Goal: Task Accomplishment & Management: Manage account settings

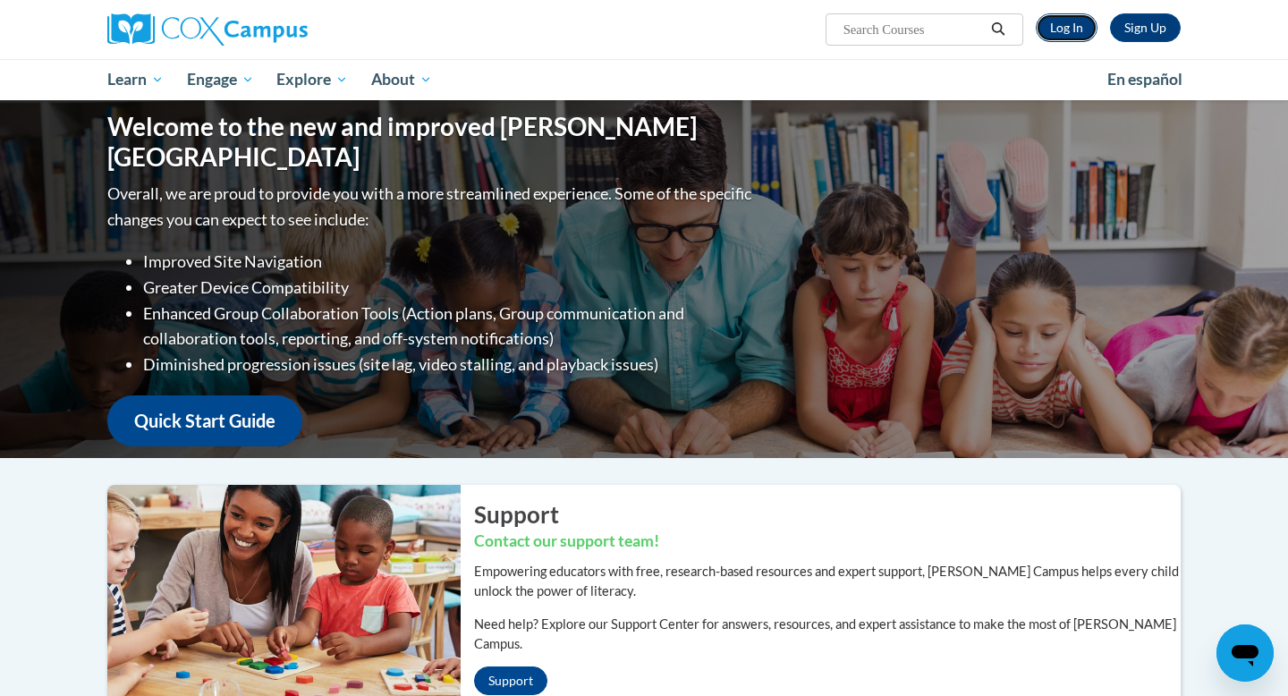
click at [1062, 26] on link "Log In" at bounding box center [1067, 27] width 62 height 29
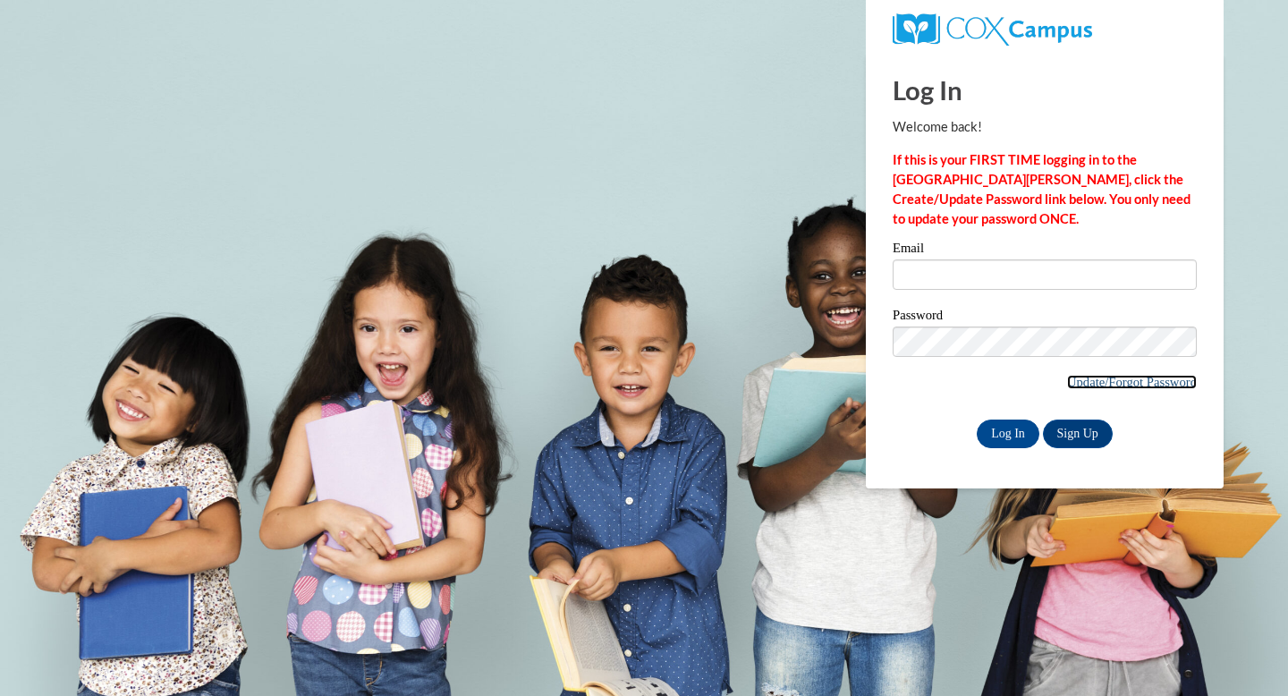
click at [1118, 376] on link "Update/Forgot Password" at bounding box center [1132, 382] width 130 height 14
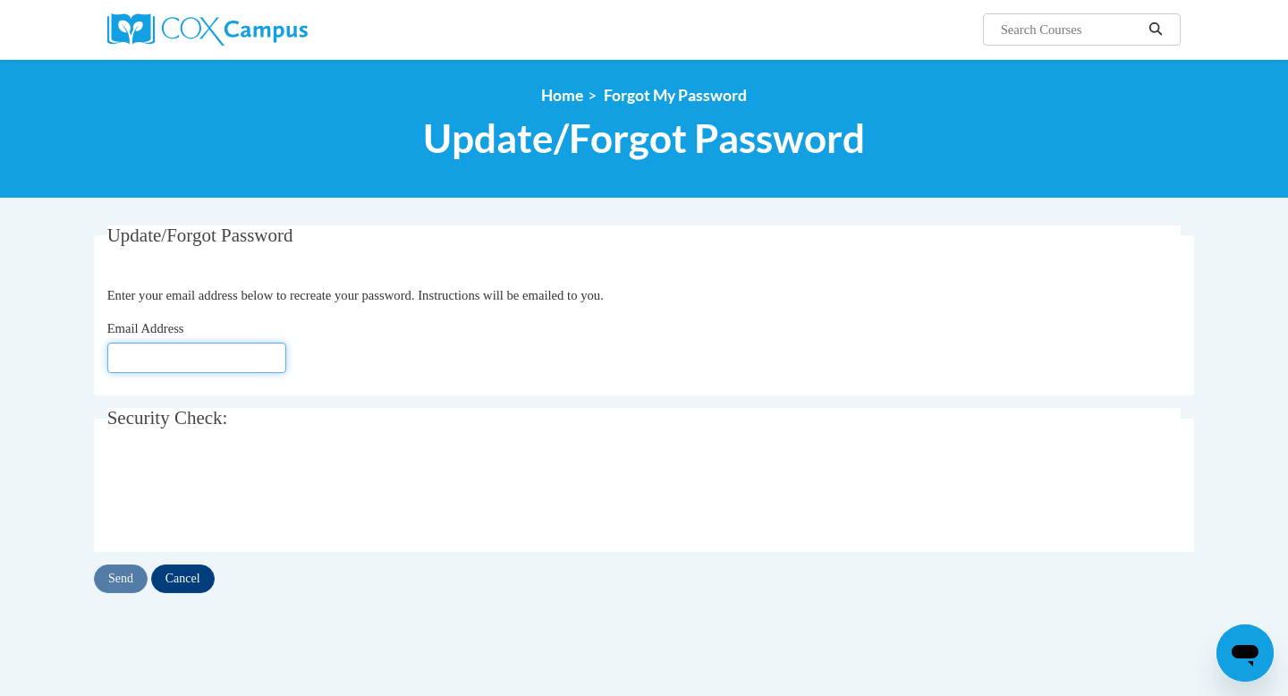
click at [222, 359] on input "Email Address" at bounding box center [196, 358] width 179 height 30
type input "[EMAIL_ADDRESS][DOMAIN_NAME]"
click at [125, 581] on input "Send" at bounding box center [121, 579] width 54 height 29
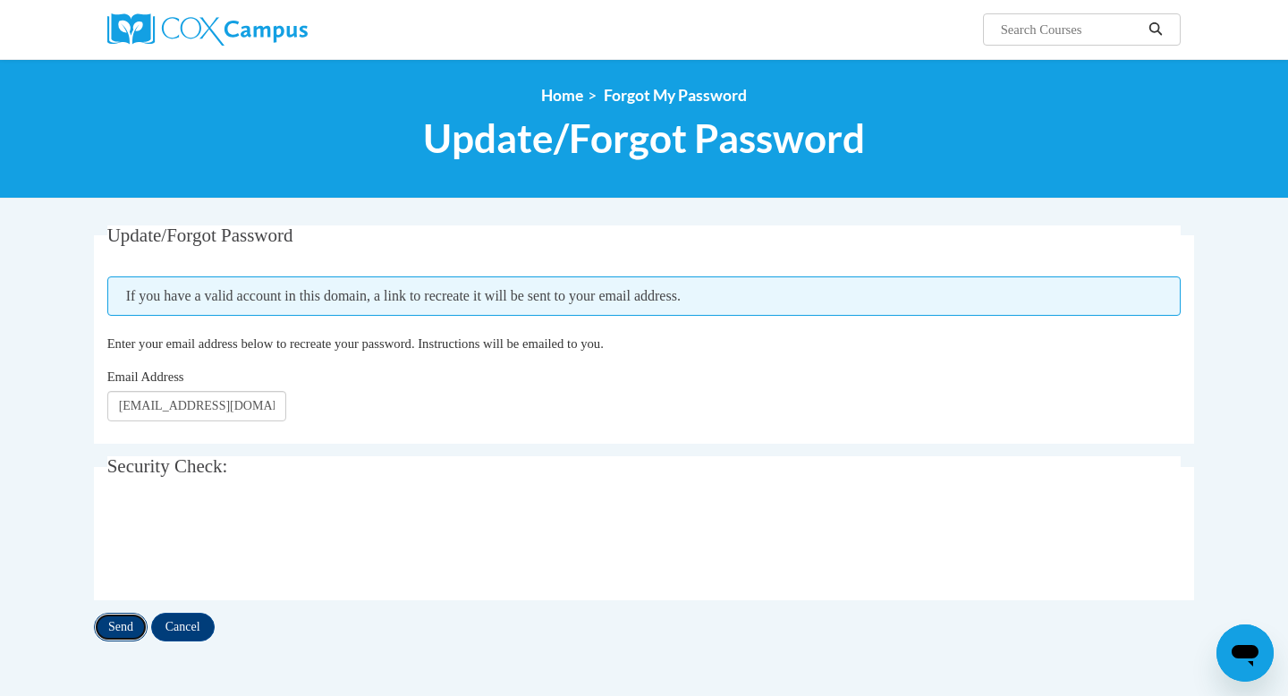
click at [127, 628] on input "Send" at bounding box center [121, 627] width 54 height 29
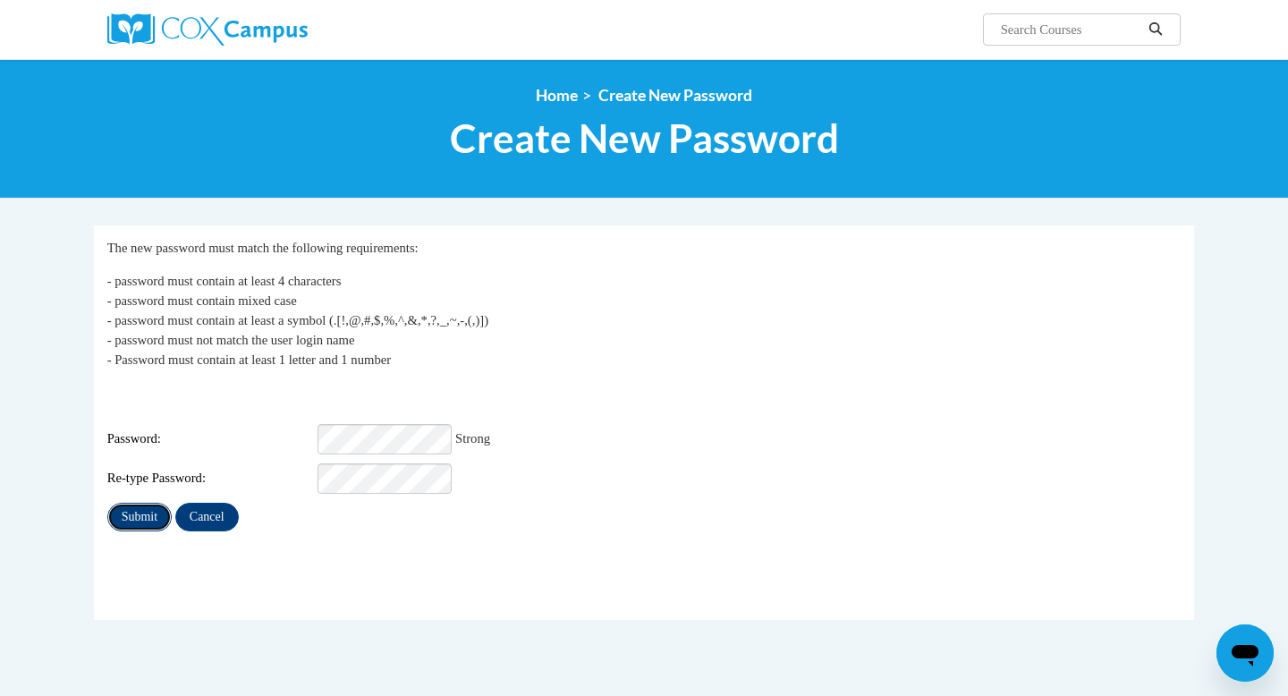
click at [139, 503] on input "Submit" at bounding box center [139, 517] width 64 height 29
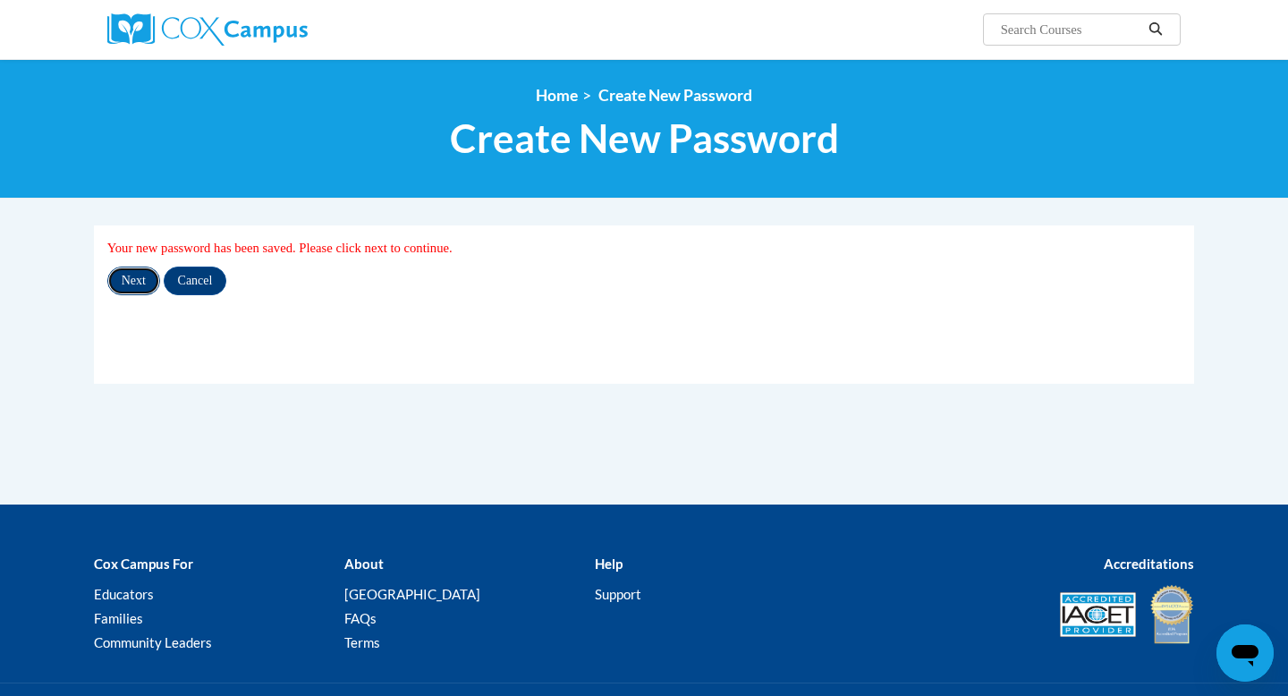
click at [140, 282] on input "Next" at bounding box center [133, 281] width 53 height 29
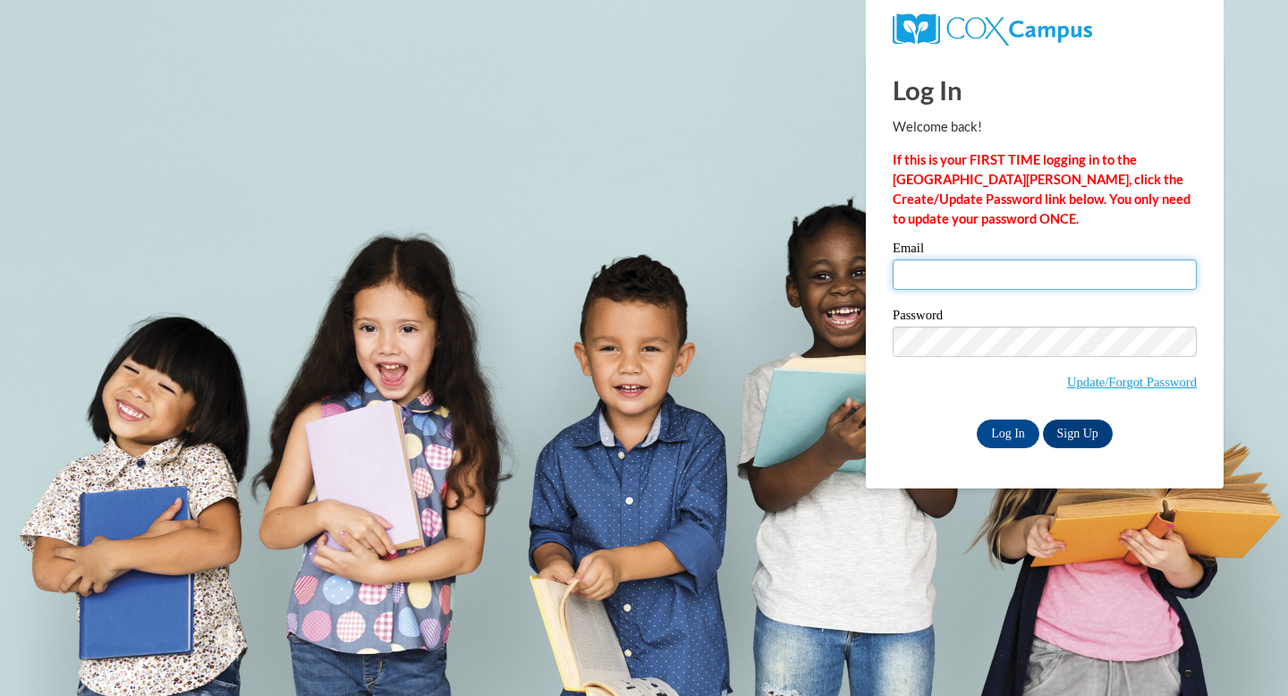
click at [993, 268] on input "Email" at bounding box center [1045, 274] width 304 height 30
type input "[EMAIL_ADDRESS][DOMAIN_NAME]"
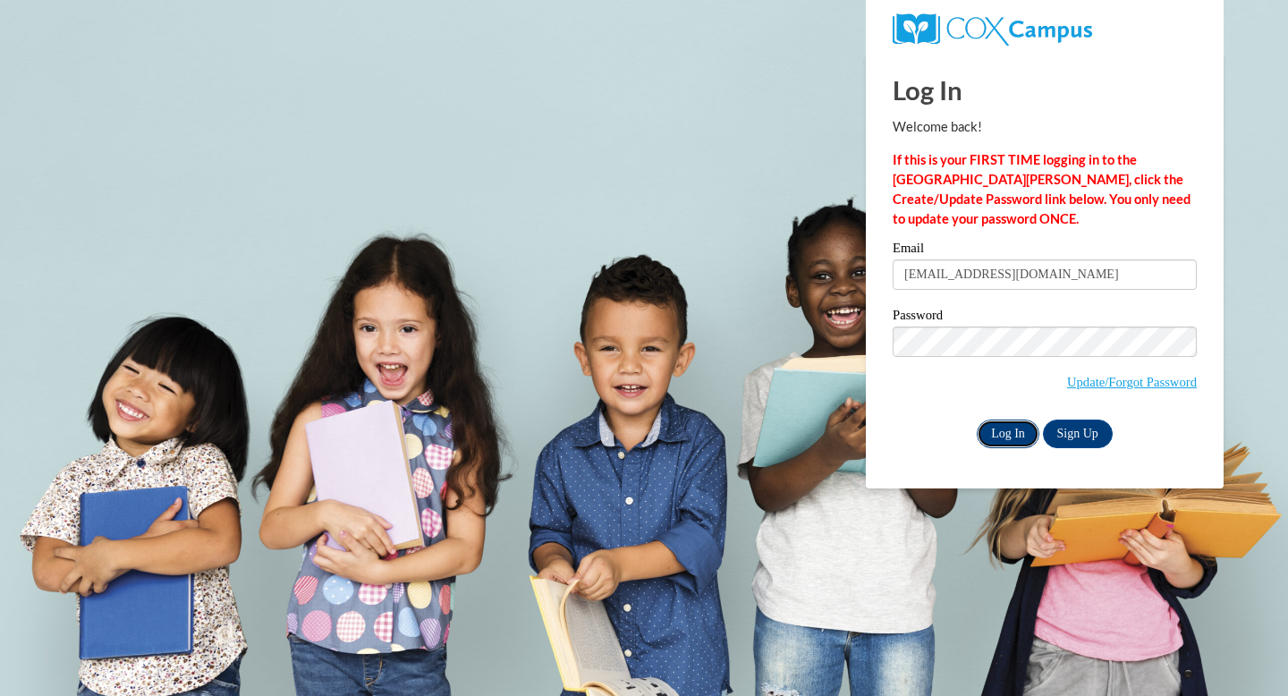
click at [1010, 440] on input "Log In" at bounding box center [1008, 434] width 63 height 29
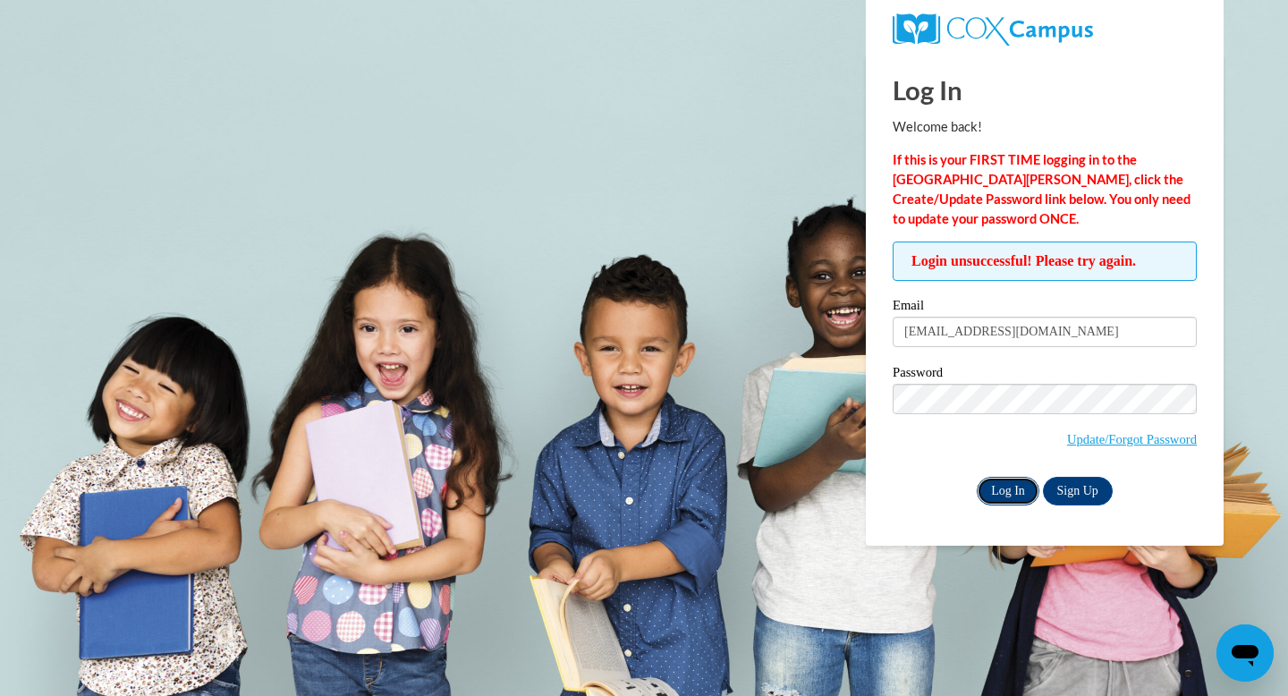
click at [1014, 489] on input "Log In" at bounding box center [1008, 491] width 63 height 29
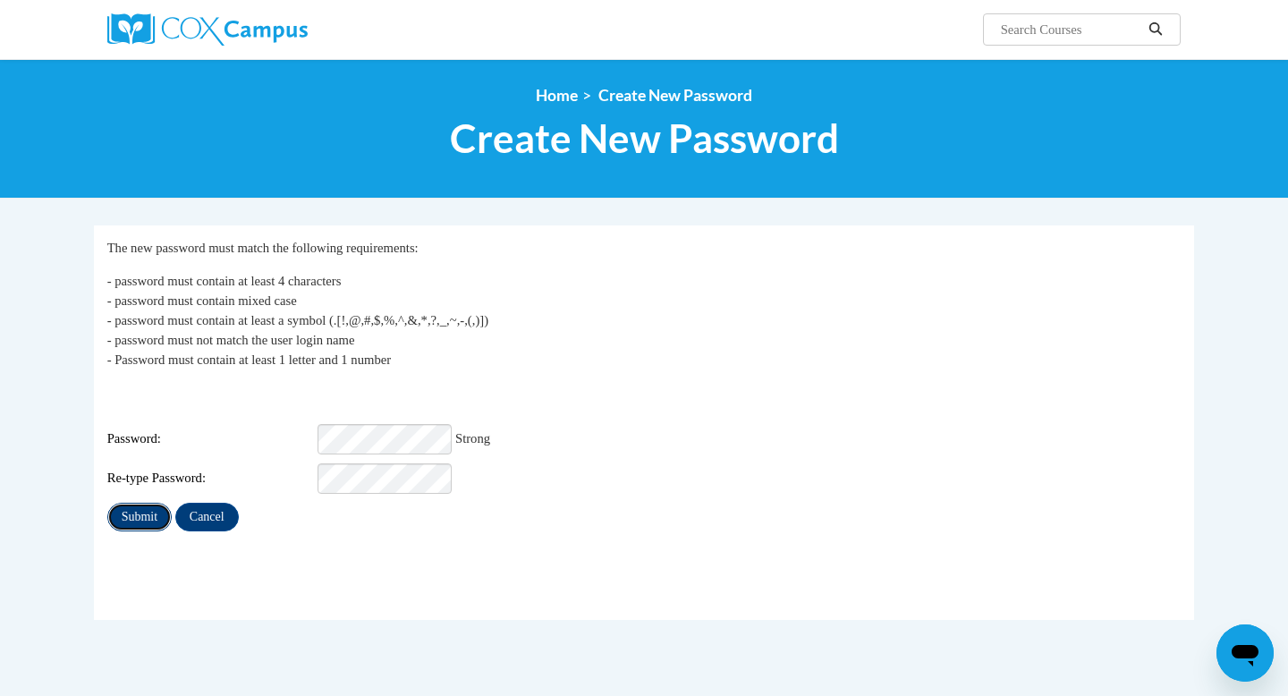
click at [145, 507] on input "Submit" at bounding box center [139, 517] width 64 height 29
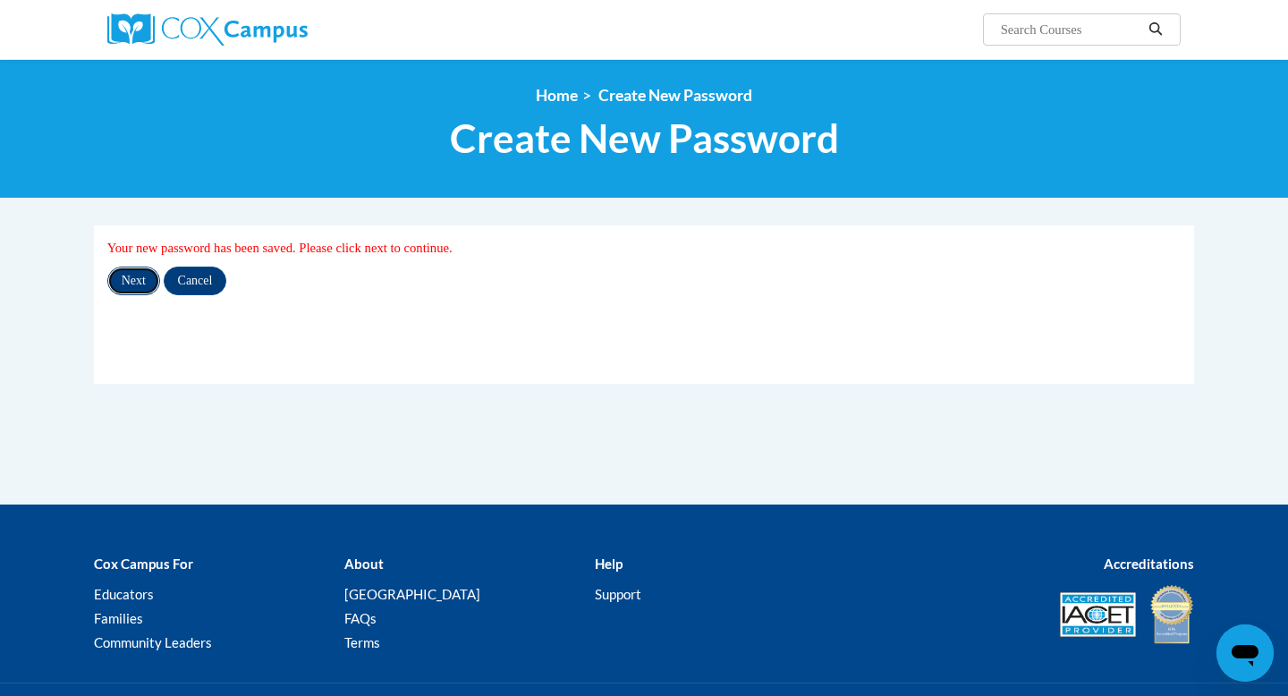
click at [140, 274] on input "Next" at bounding box center [133, 281] width 53 height 29
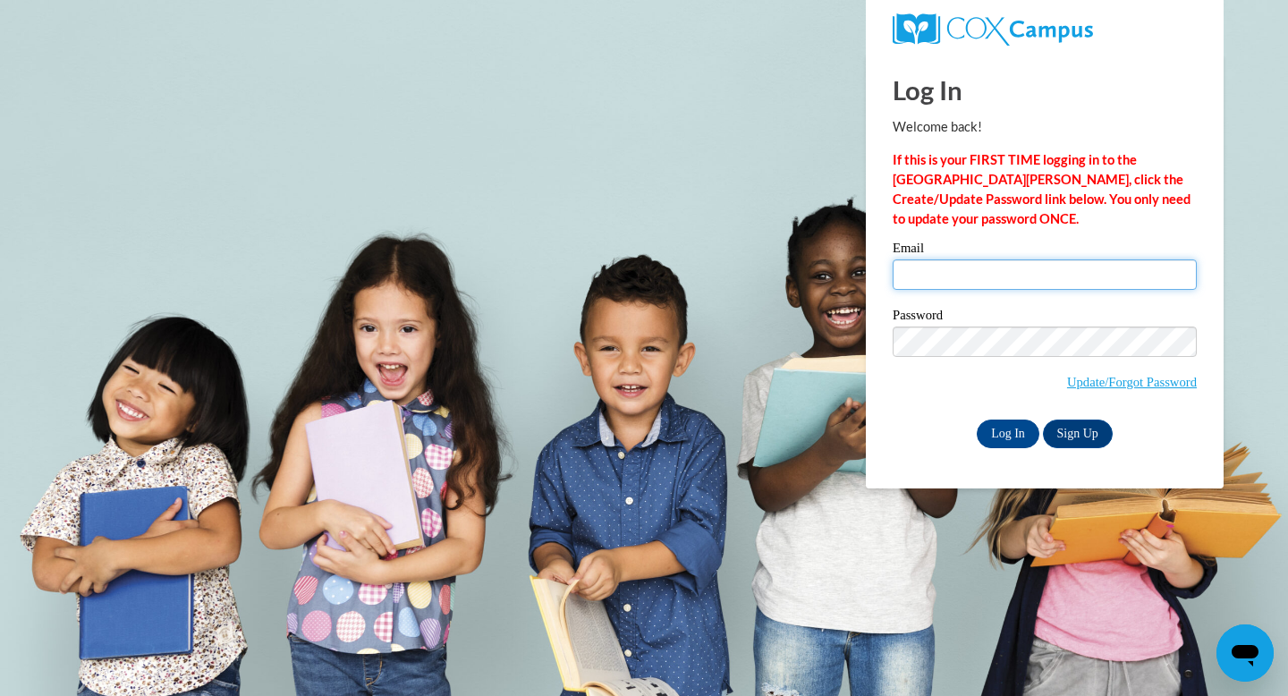
click at [948, 270] on input "Email" at bounding box center [1045, 274] width 304 height 30
type input "[EMAIL_ADDRESS][DOMAIN_NAME]"
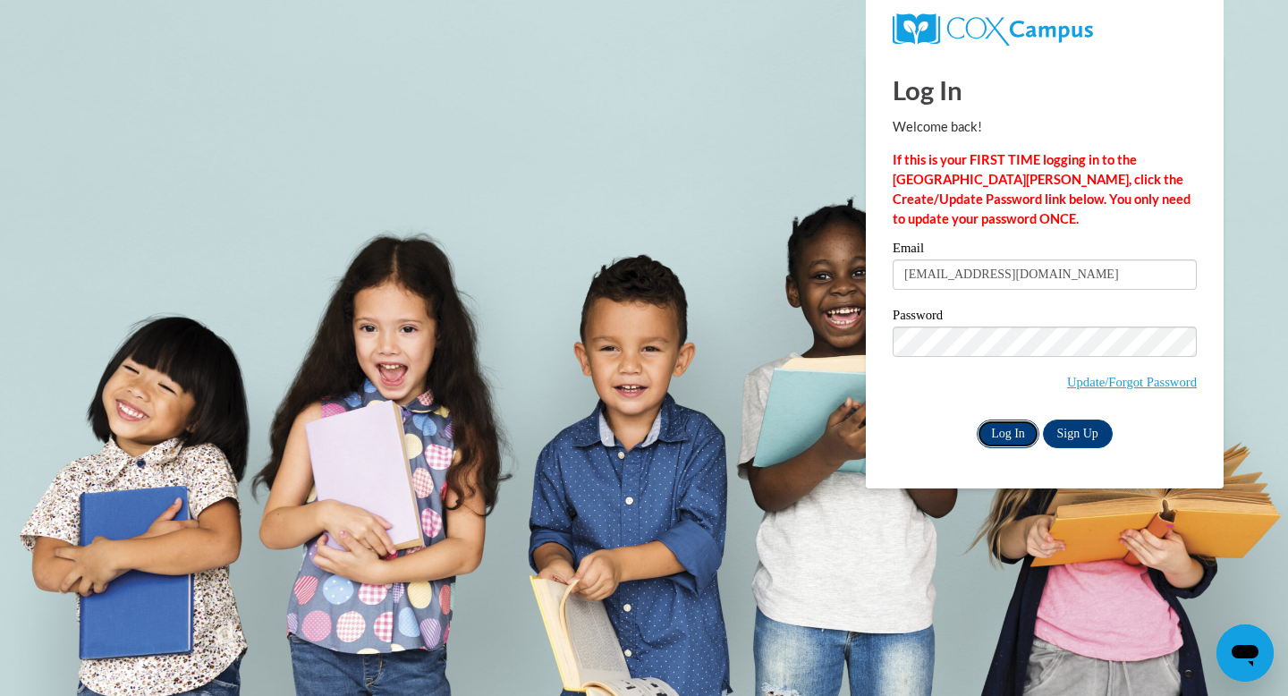
click at [1004, 431] on input "Log In" at bounding box center [1008, 434] width 63 height 29
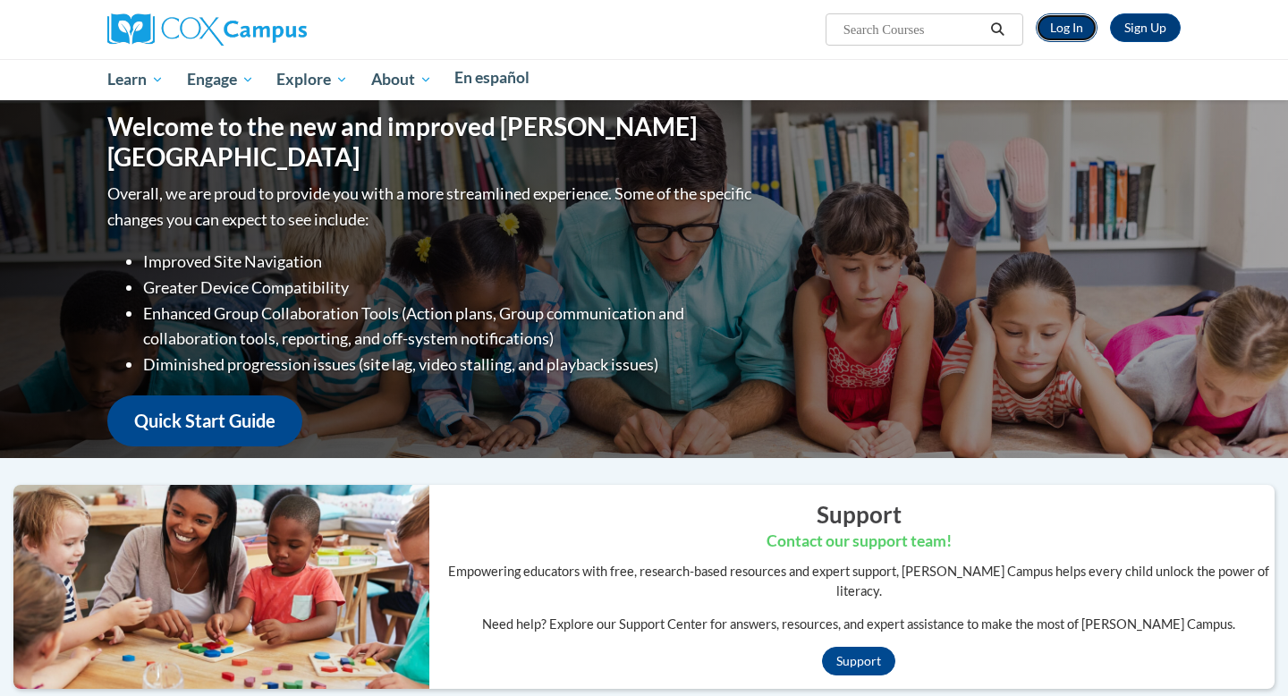
click at [1062, 35] on link "Log In" at bounding box center [1067, 27] width 62 height 29
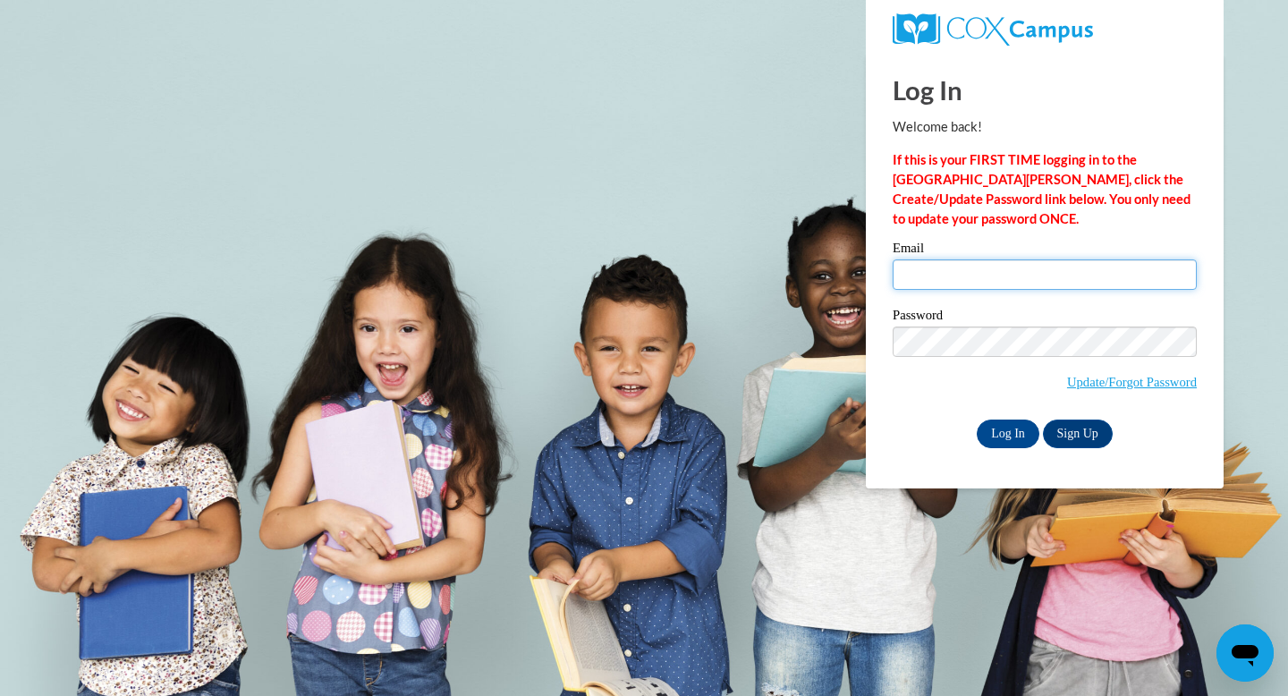
click at [982, 274] on input "Email" at bounding box center [1045, 274] width 304 height 30
type input "[EMAIL_ADDRESS][DOMAIN_NAME]"
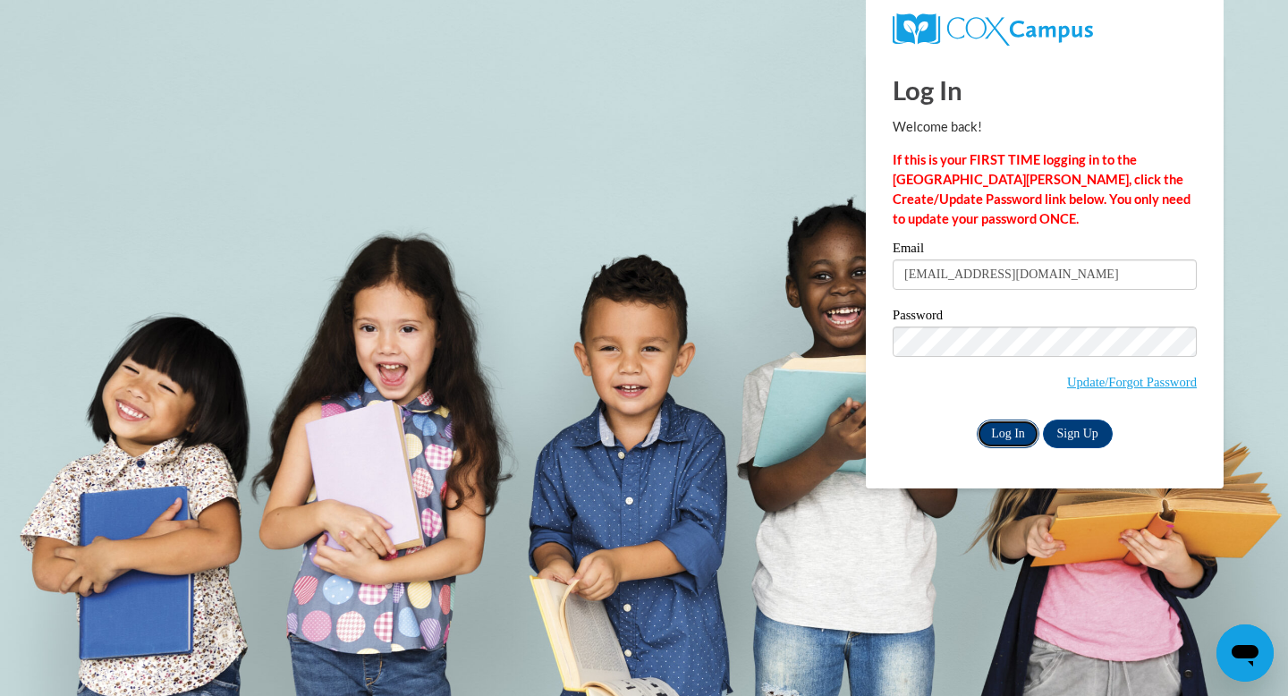
click at [1016, 428] on input "Log In" at bounding box center [1008, 434] width 63 height 29
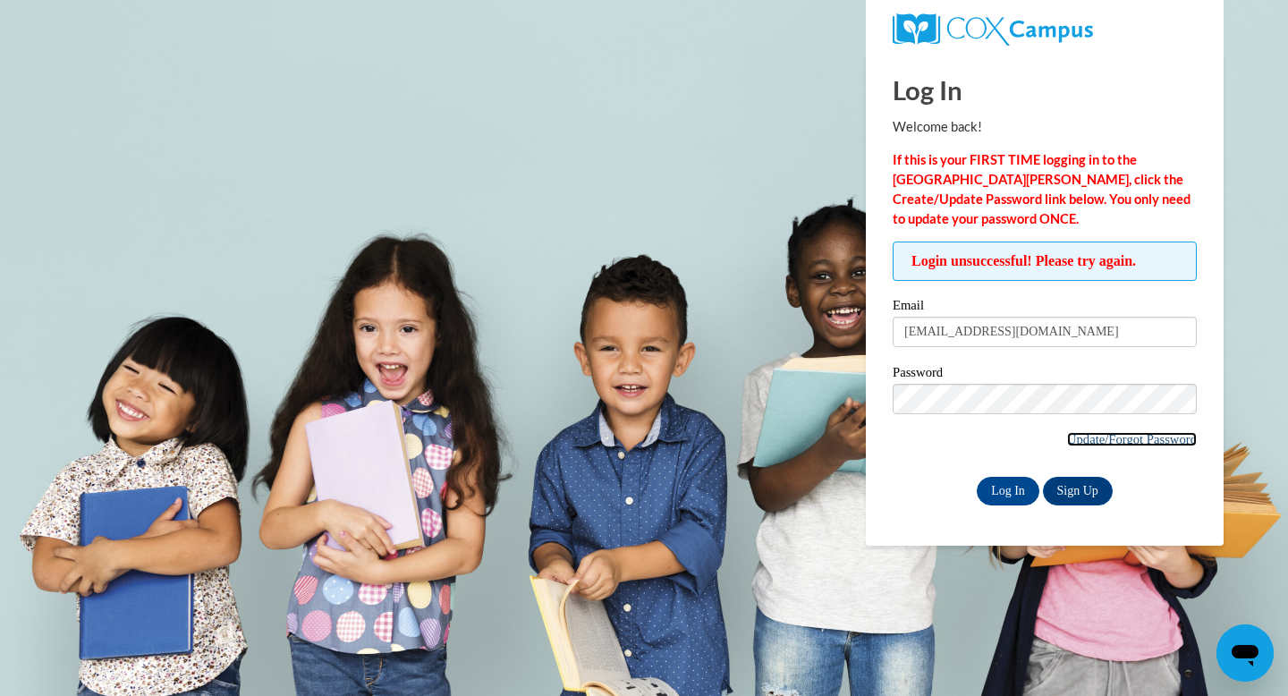
click at [1105, 438] on link "Update/Forgot Password" at bounding box center [1132, 439] width 130 height 14
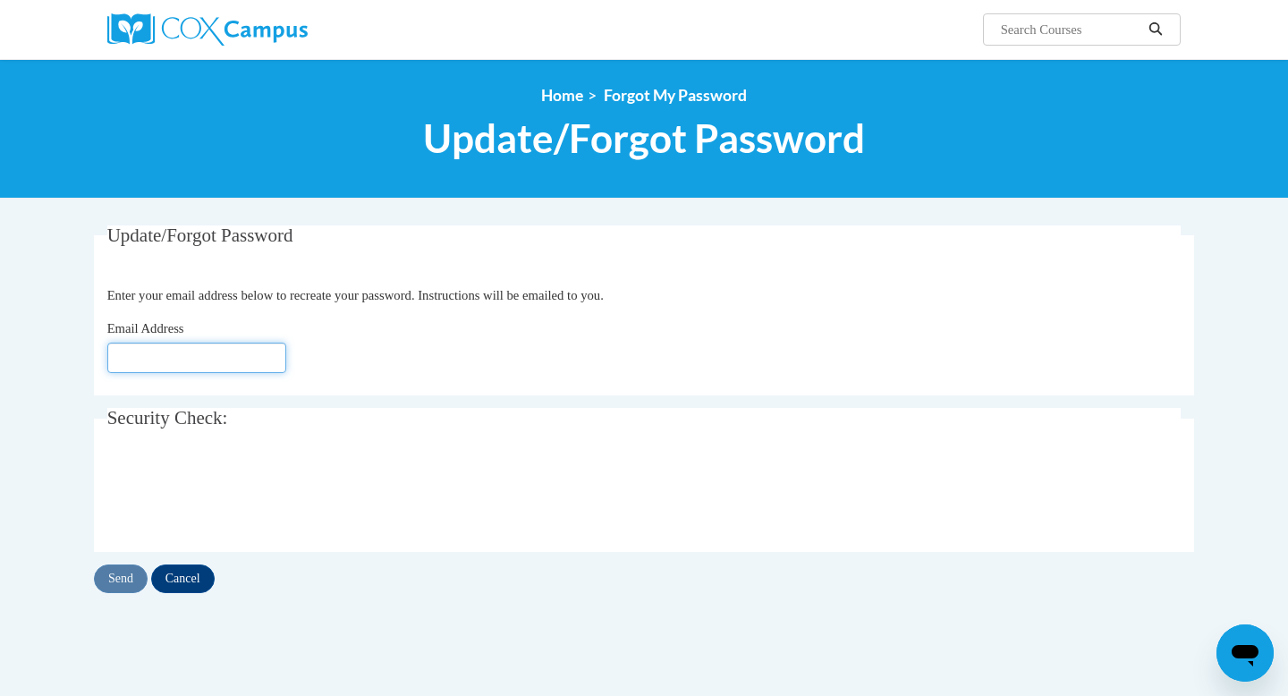
click at [189, 359] on input "Email Address" at bounding box center [196, 358] width 179 height 30
type input "[EMAIL_ADDRESS][DOMAIN_NAME]"
click at [123, 582] on input "Send" at bounding box center [121, 579] width 54 height 29
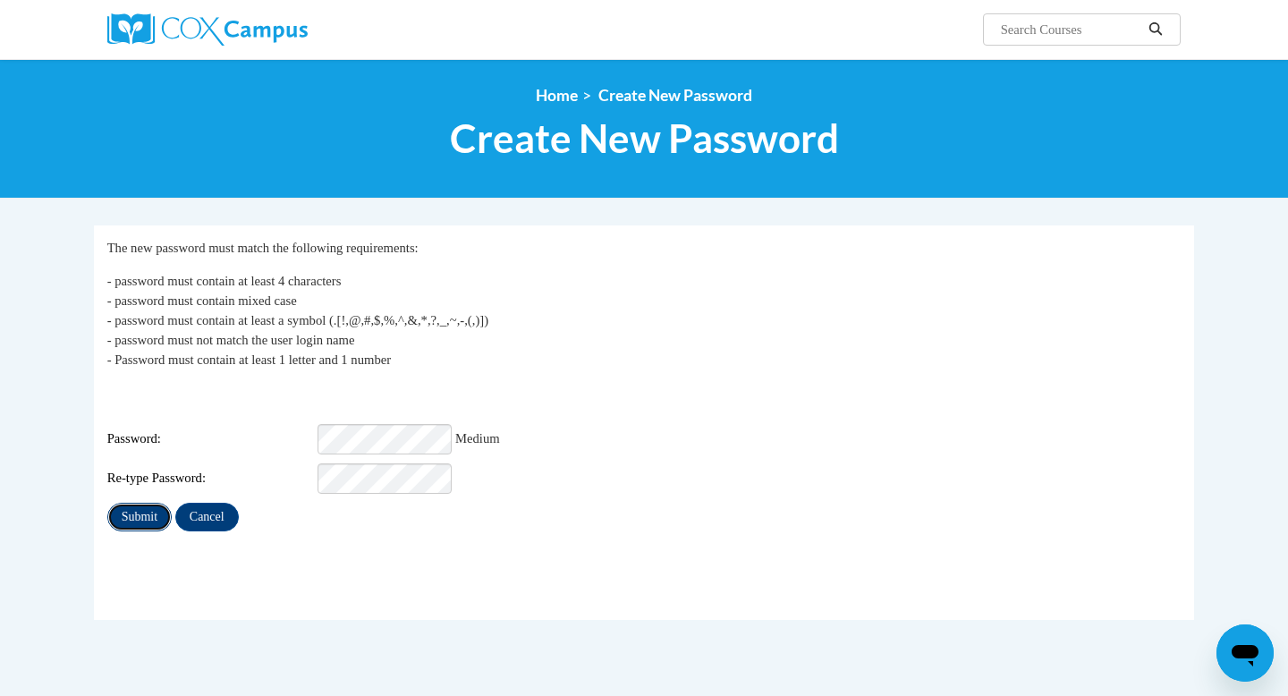
click at [157, 503] on input "Submit" at bounding box center [139, 517] width 64 height 29
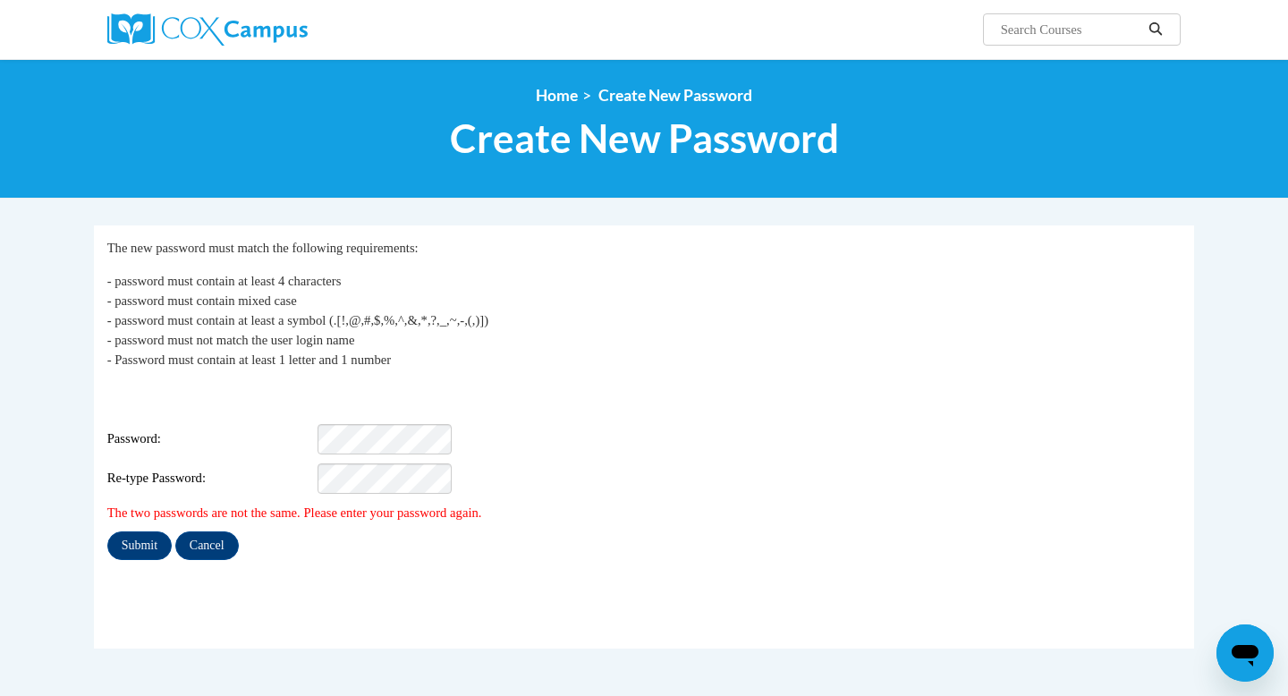
click at [397, 410] on div "Login: forresje@spsdme.org Password: Re-type Password:" at bounding box center [644, 439] width 1075 height 112
click at [144, 532] on input "Submit" at bounding box center [139, 545] width 64 height 29
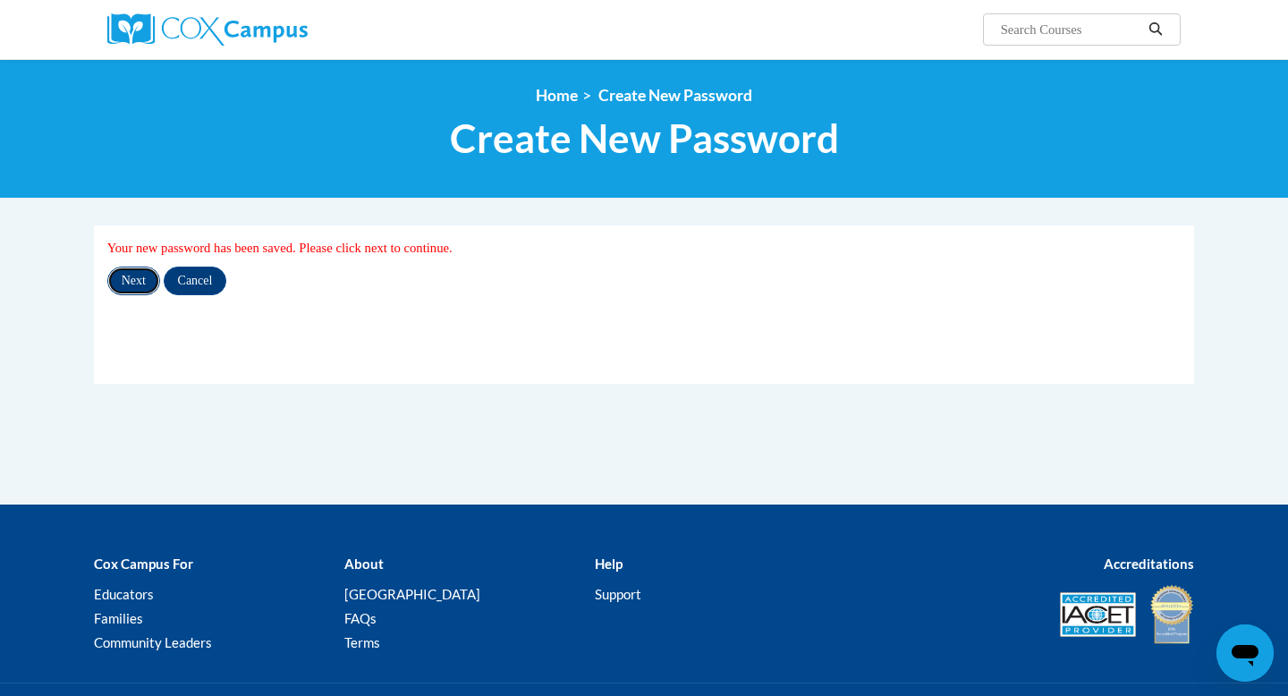
click at [139, 282] on input "Next" at bounding box center [133, 281] width 53 height 29
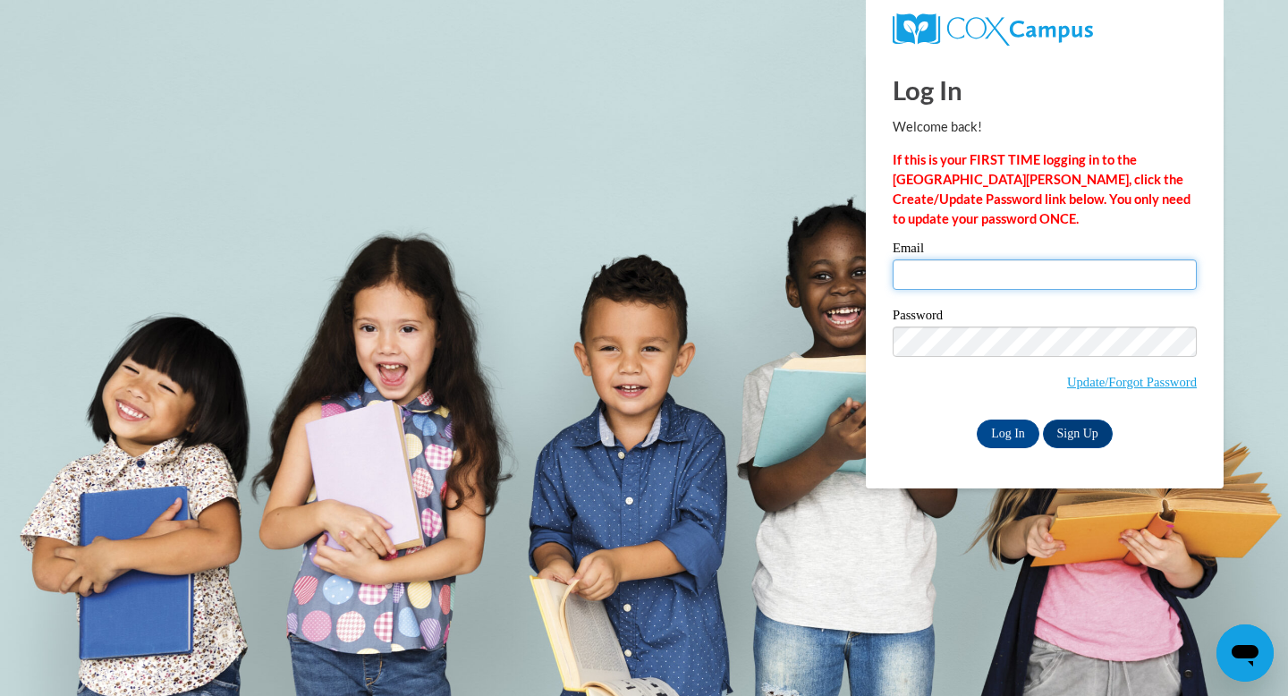
click at [999, 265] on input "Email" at bounding box center [1045, 274] width 304 height 30
type input "[EMAIL_ADDRESS][DOMAIN_NAME]"
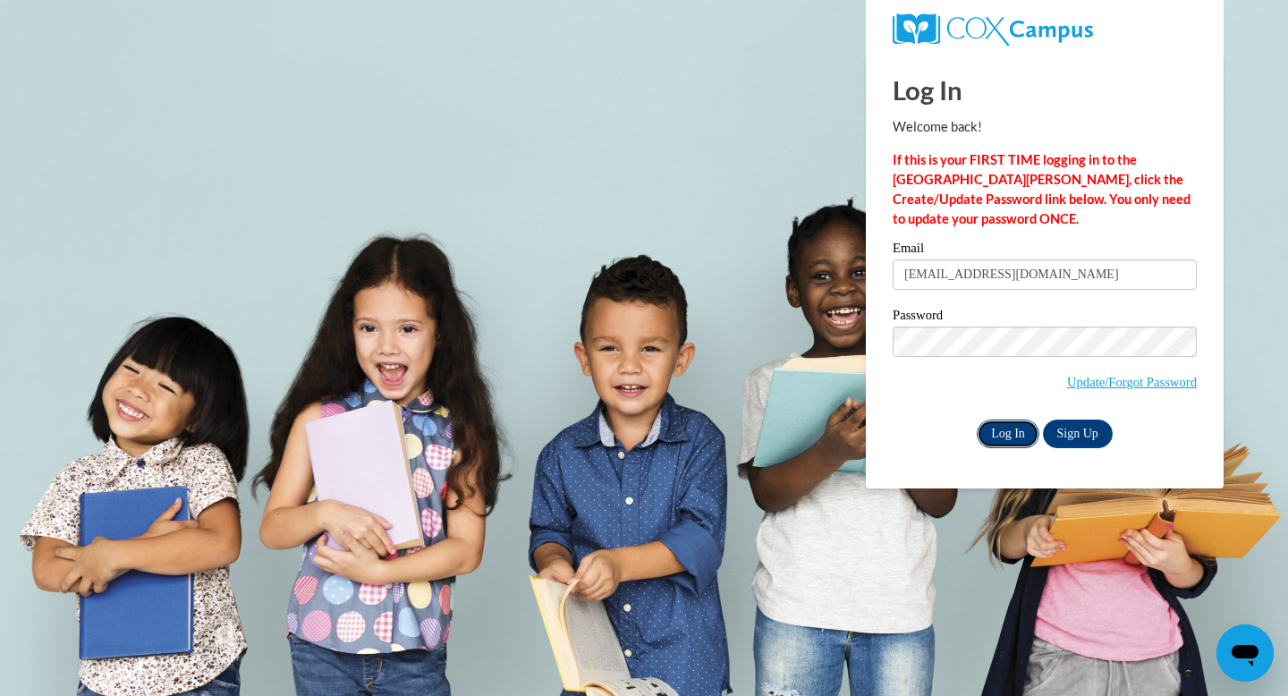
click at [1001, 438] on input "Log In" at bounding box center [1008, 434] width 63 height 29
